Goal: Transaction & Acquisition: Purchase product/service

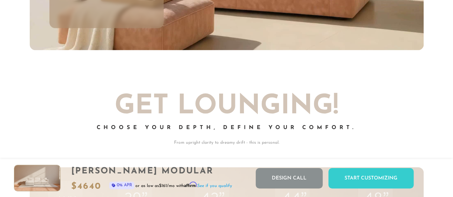
scroll to position [2043, 0]
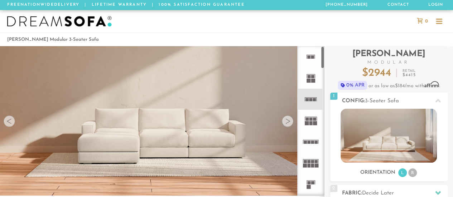
click at [289, 120] on div at bounding box center [287, 121] width 11 height 11
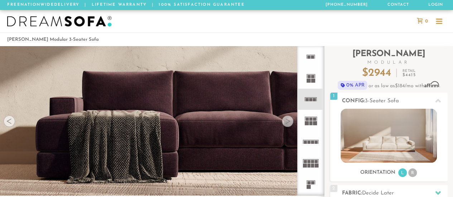
click at [289, 120] on div at bounding box center [287, 121] width 11 height 11
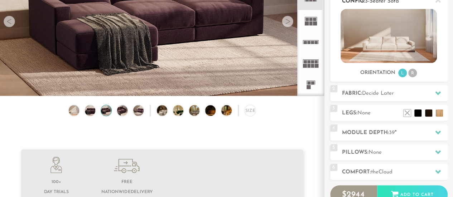
scroll to position [100, 0]
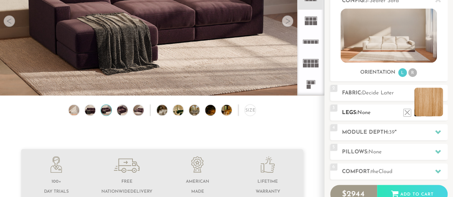
click at [438, 111] on li at bounding box center [428, 102] width 29 height 29
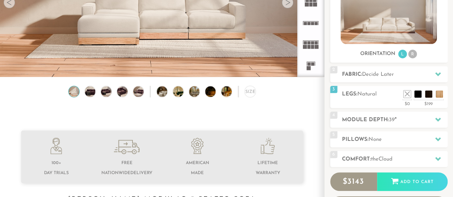
scroll to position [120, 0]
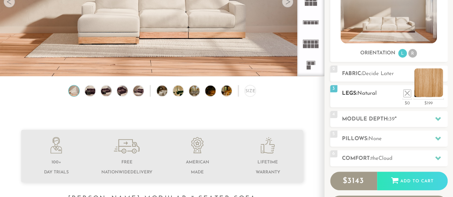
click at [439, 92] on li at bounding box center [428, 82] width 29 height 29
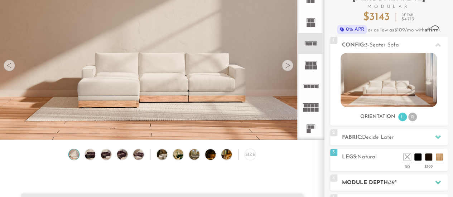
scroll to position [55, 0]
